Goal: Information Seeking & Learning: Learn about a topic

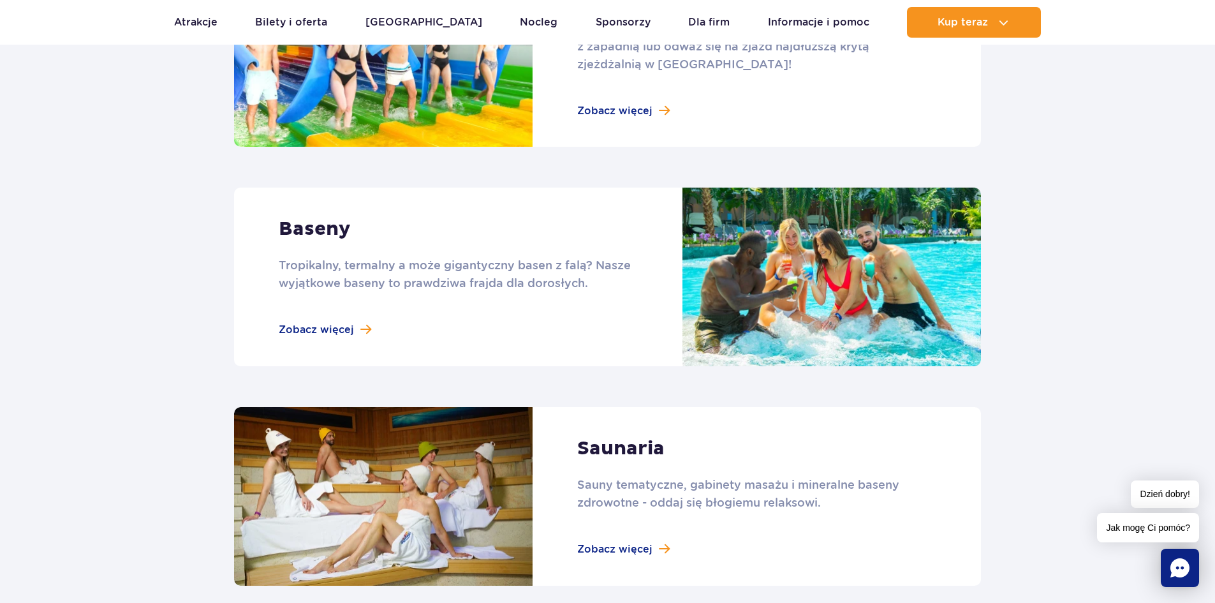
scroll to position [829, 0]
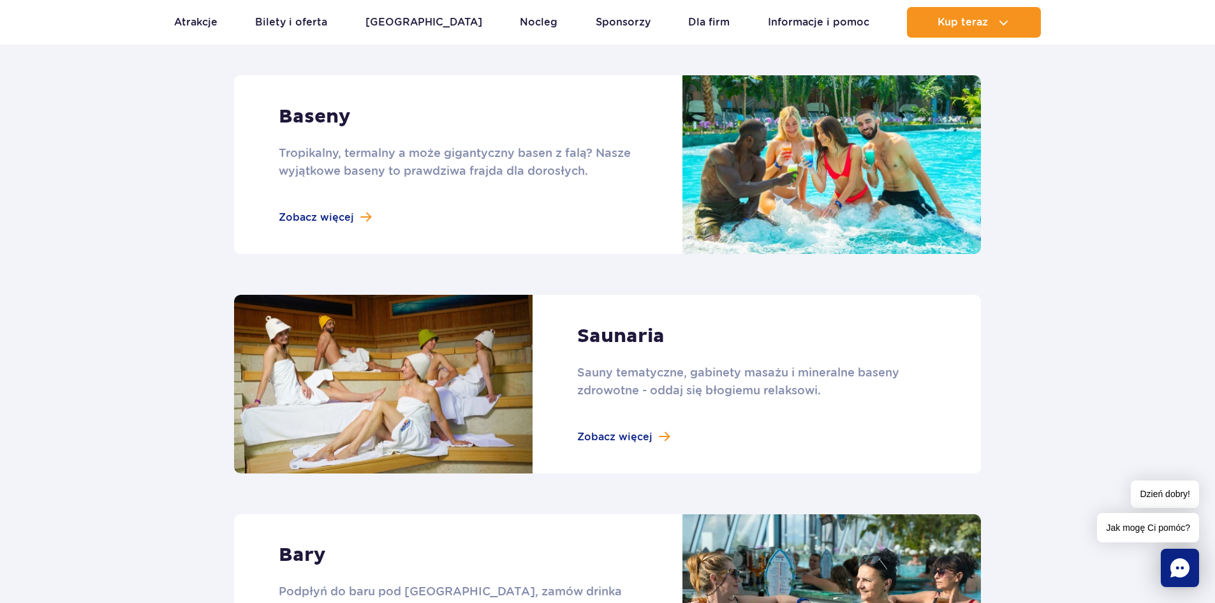
click at [644, 435] on link at bounding box center [607, 384] width 747 height 178
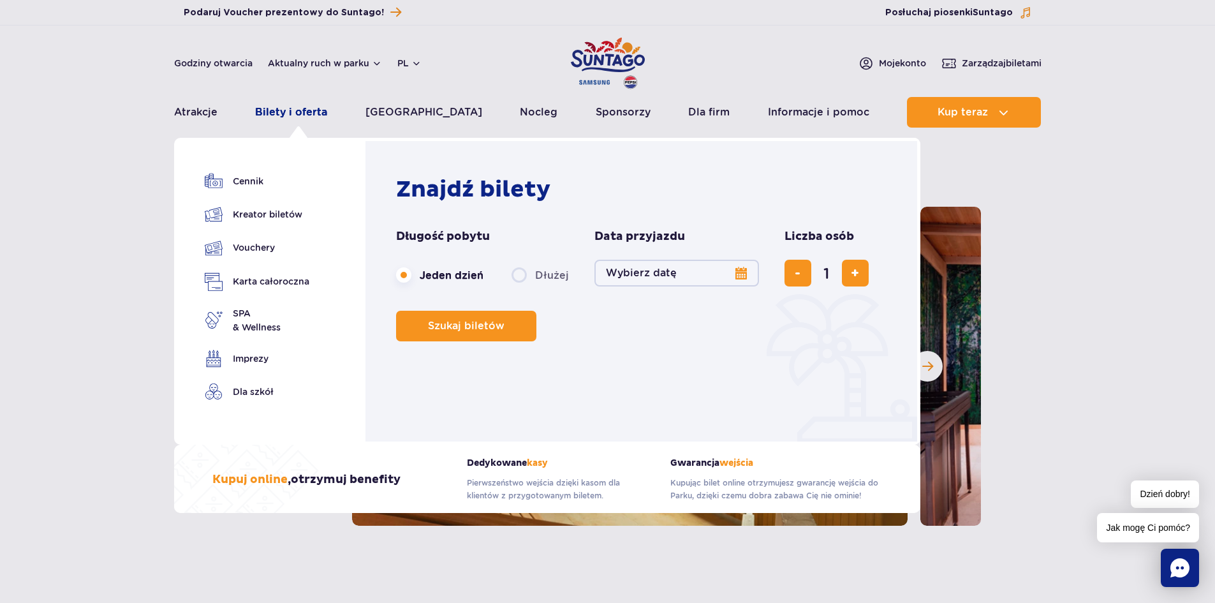
click at [303, 108] on link "Bilety i oferta" at bounding box center [291, 112] width 72 height 31
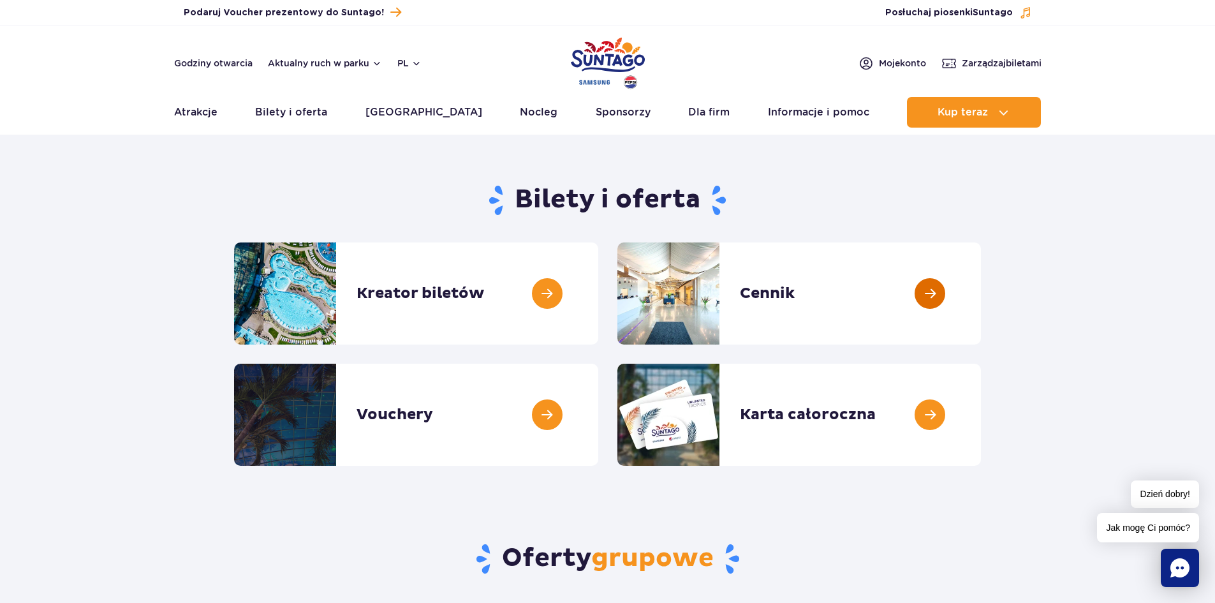
click at [981, 309] on link at bounding box center [981, 293] width 0 height 102
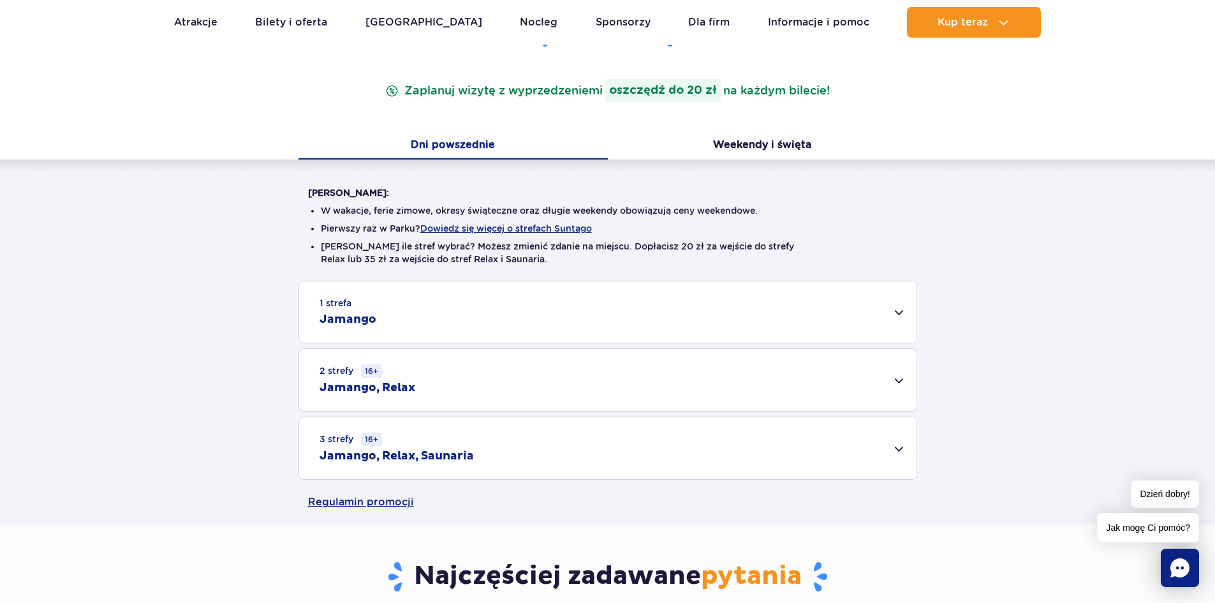
click at [880, 453] on div "3 strefy 16+ Jamango, Relax, Saunaria" at bounding box center [608, 448] width 618 height 62
